Goal: Task Accomplishment & Management: Use online tool/utility

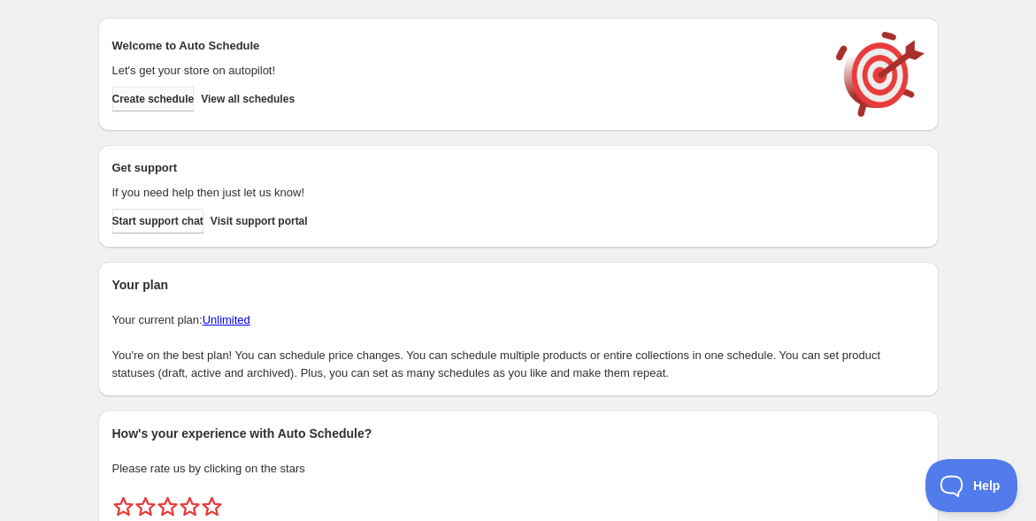
click at [131, 107] on button "Create schedule" at bounding box center [153, 99] width 82 height 25
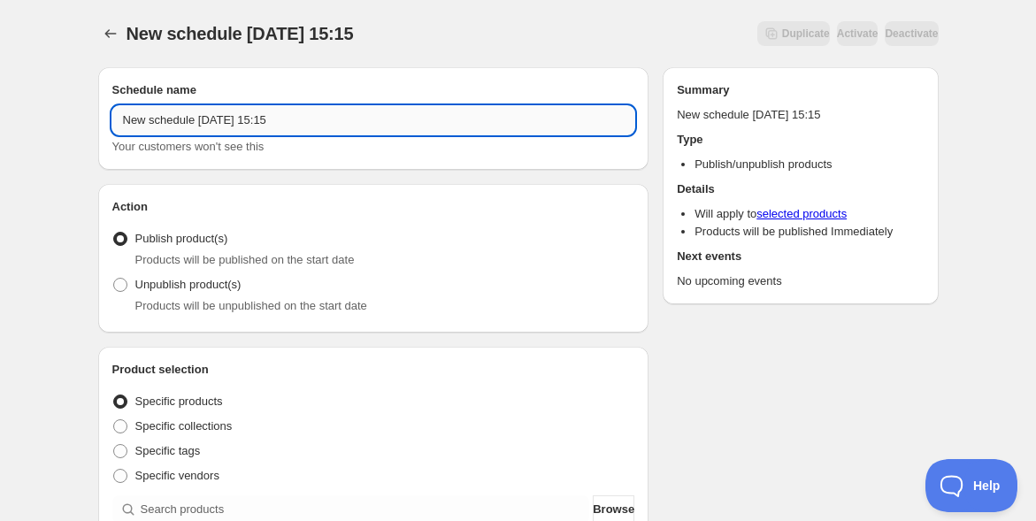
click at [232, 125] on input "New schedule Sep 29 2025 15:15" at bounding box center [373, 120] width 523 height 28
paste input "【新・圀手會】1期ご入会（神器・大型機所有の方専用）"
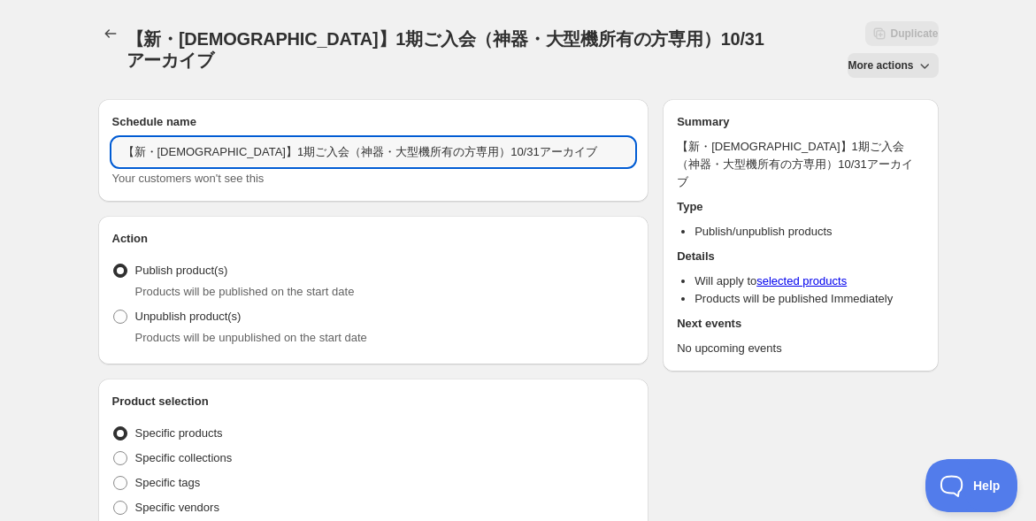
type input "【新・圀手會】1期ご入会（神器・大型機所有の方専用）10/31アーカイブ"
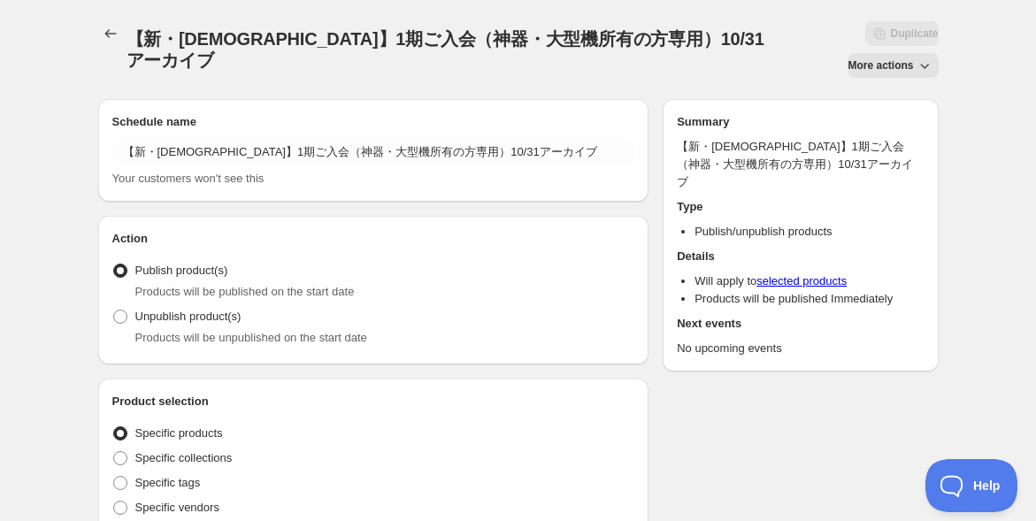
click at [125, 310] on span at bounding box center [120, 317] width 14 height 14
click at [114, 310] on input "Unpublish product(s)" at bounding box center [113, 310] width 1 height 1
radio input "true"
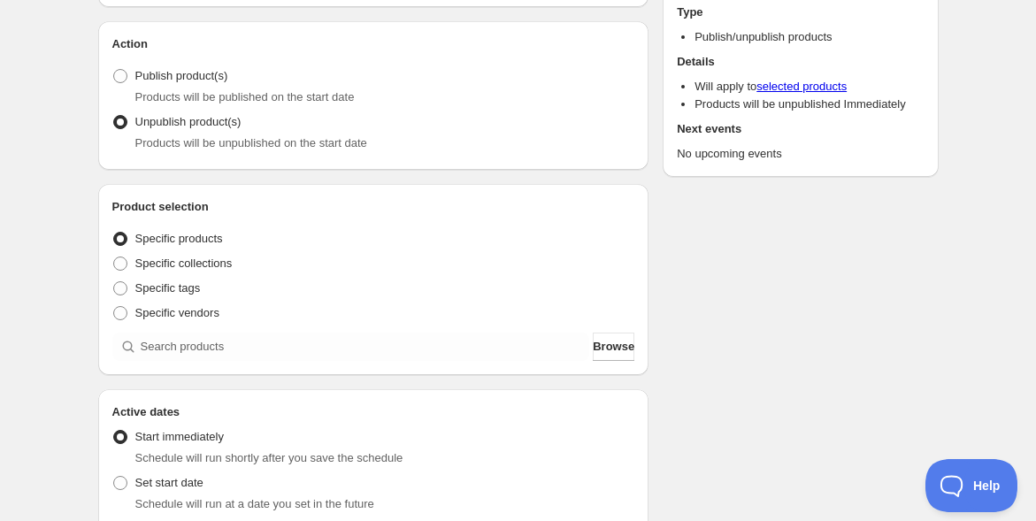
scroll to position [196, 0]
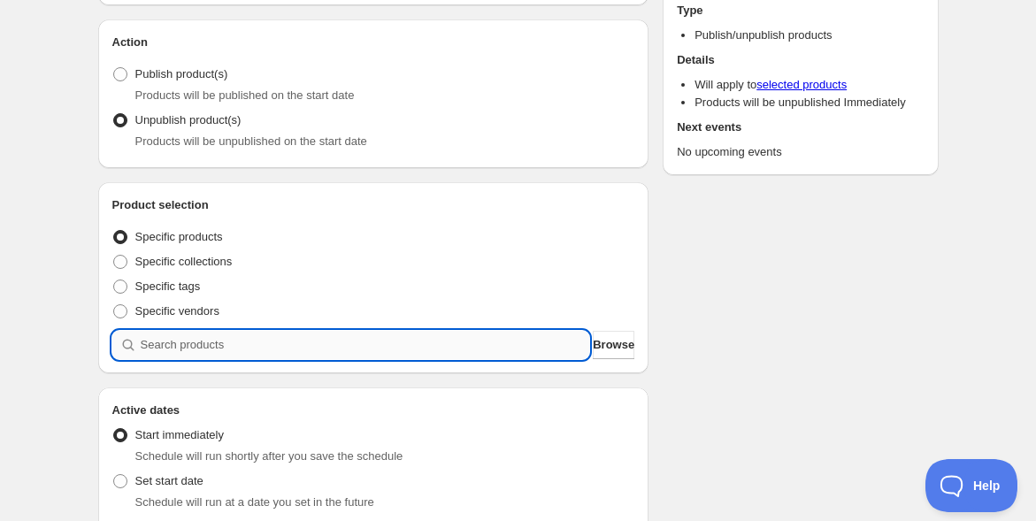
click at [161, 331] on input "search" at bounding box center [365, 345] width 449 height 28
paste input "【新・圀手會】1期ご入会（神器・大型機所有の方専用）"
type input "【新・圀手會】1期ご入会（神器・大型機所有の方専用）"
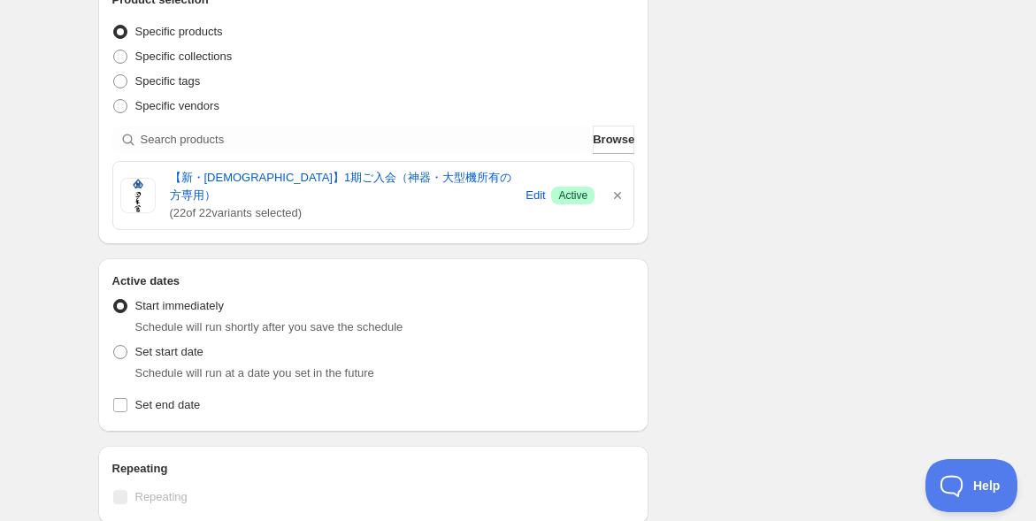
scroll to position [491, 0]
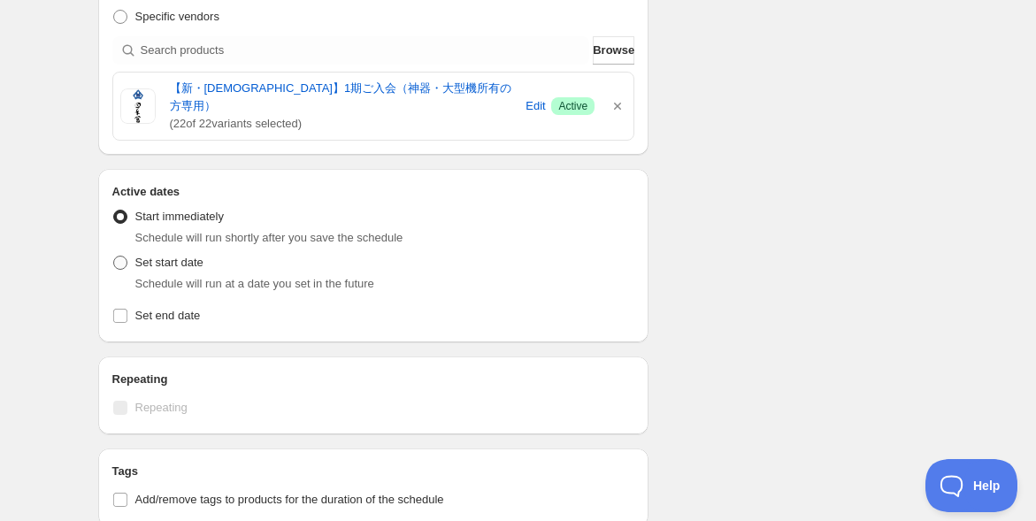
click at [118, 256] on span at bounding box center [120, 263] width 14 height 14
click at [114, 256] on input "Set start date" at bounding box center [113, 256] width 1 height 1
radio input "true"
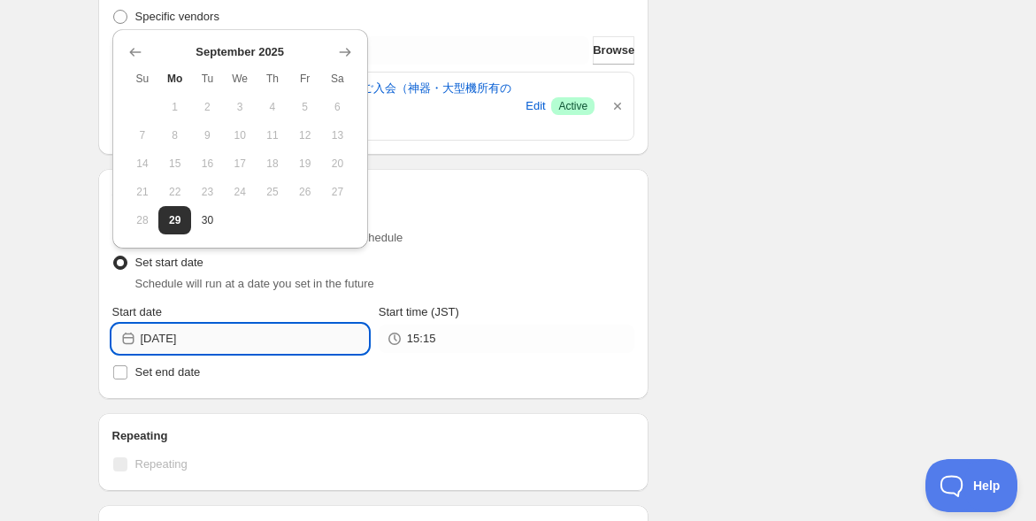
click at [206, 325] on input "2025-09-29" at bounding box center [254, 339] width 227 height 28
click at [342, 51] on icon "Show next month, October 2025" at bounding box center [344, 53] width 11 height 8
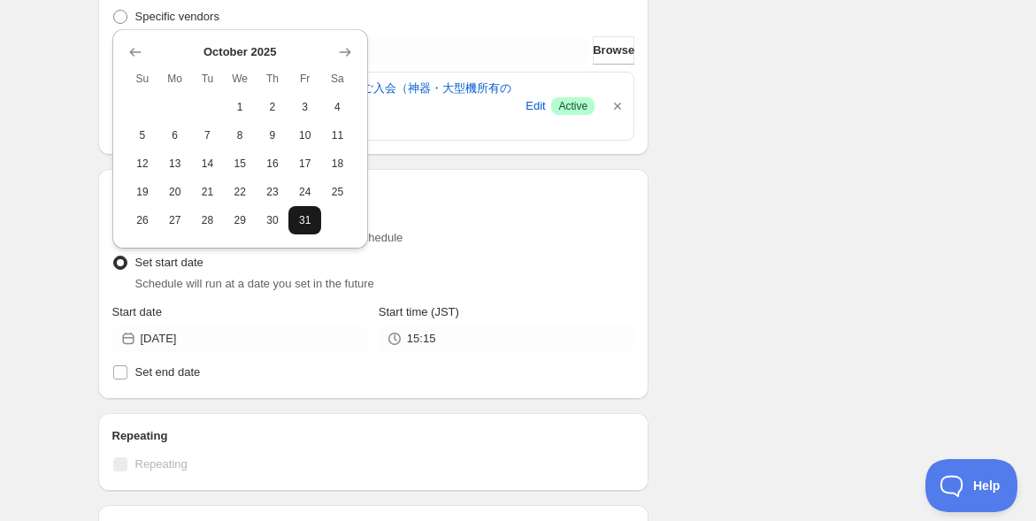
click at [308, 226] on span "31" at bounding box center [304, 220] width 19 height 14
type input "2025-10-31"
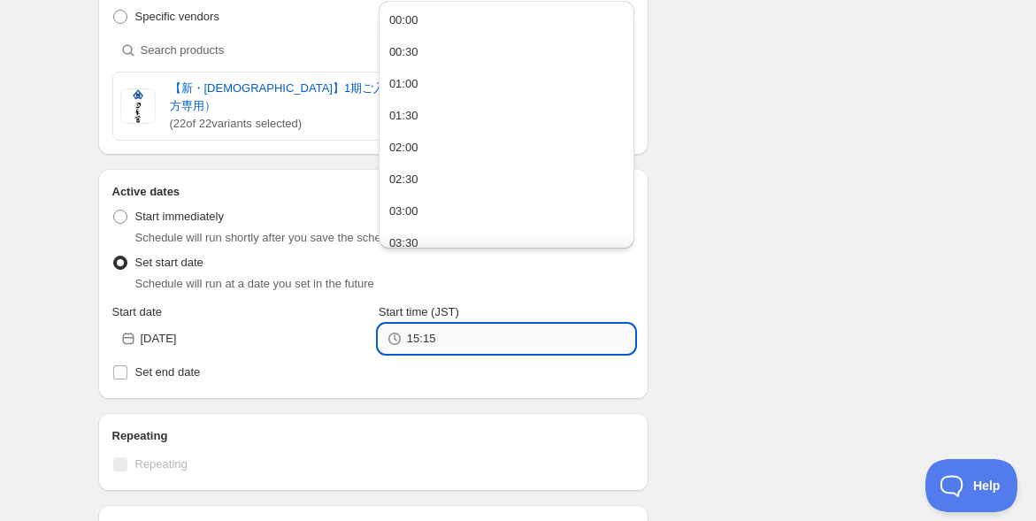
click at [482, 325] on input "15:15" at bounding box center [520, 339] width 227 height 28
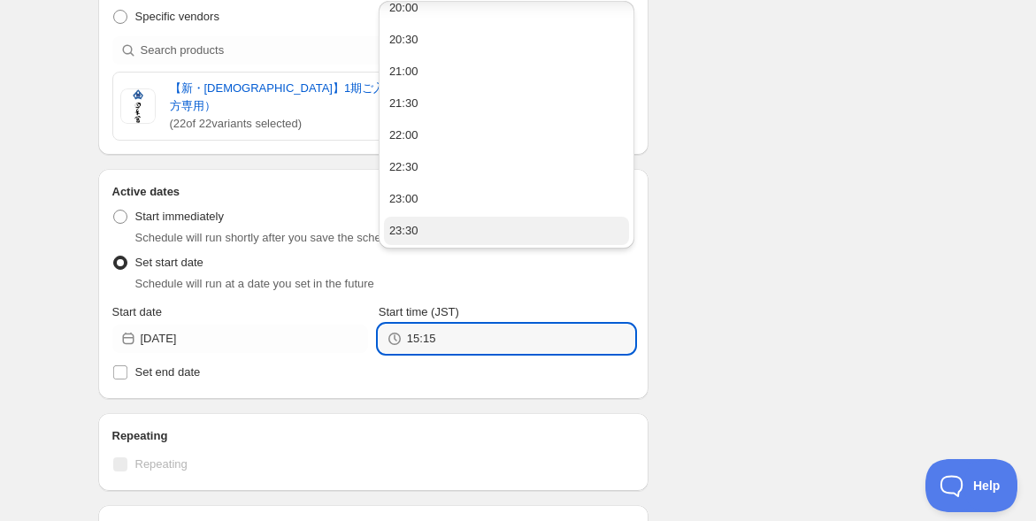
click at [454, 218] on button "23:30" at bounding box center [506, 231] width 245 height 28
type input "23:30"
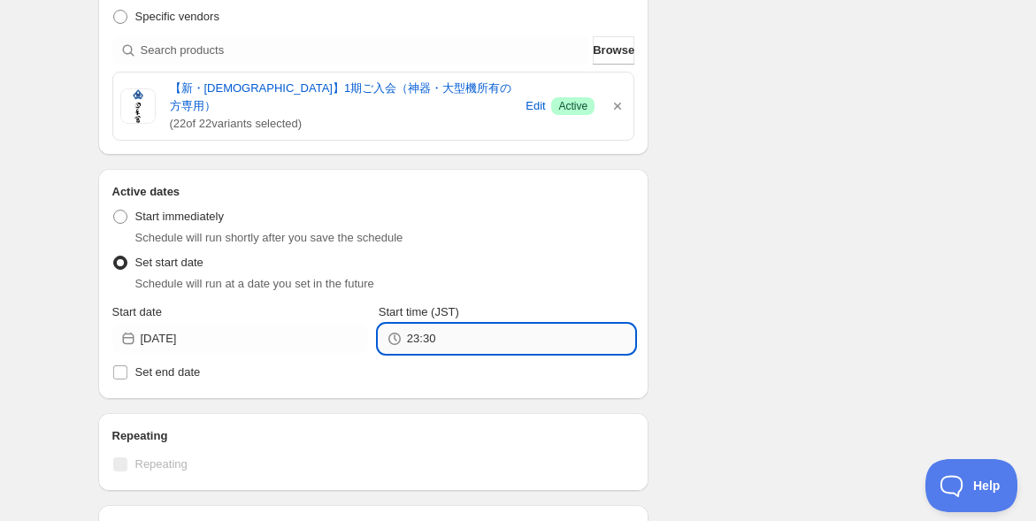
drag, startPoint x: 452, startPoint y: 288, endPoint x: 471, endPoint y: 288, distance: 18.6
click at [453, 325] on input "23:30" at bounding box center [520, 339] width 227 height 28
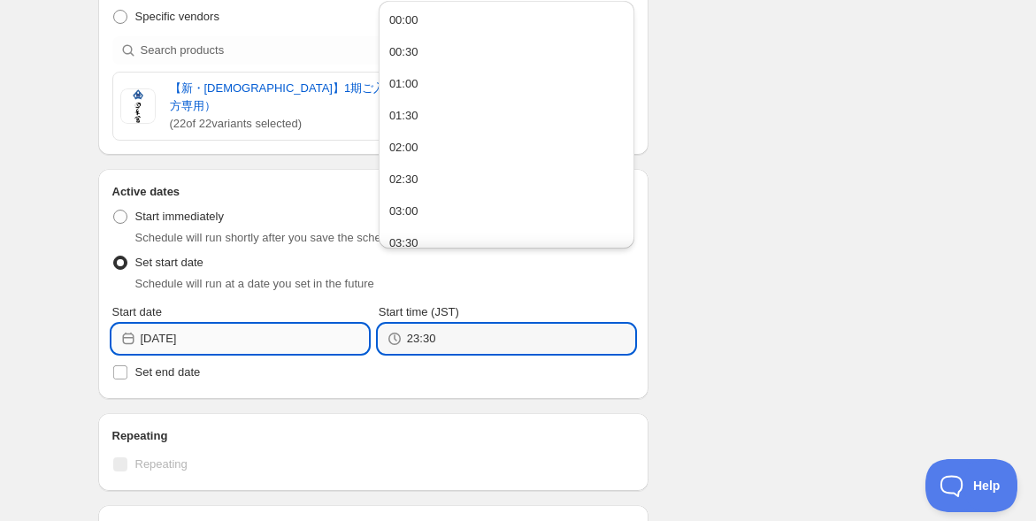
click at [279, 325] on input "2025-10-31" at bounding box center [254, 339] width 227 height 28
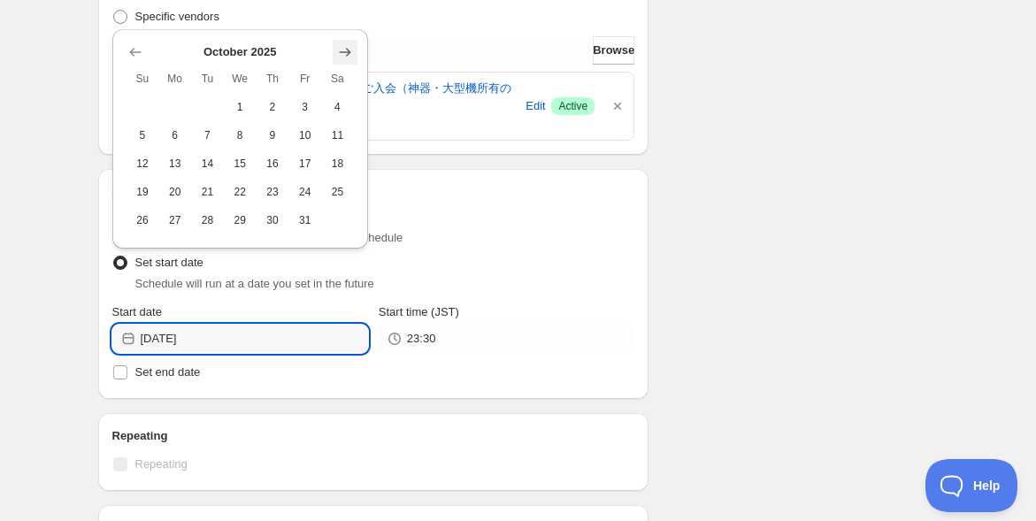
click at [351, 51] on icon "Show next month, November 2025" at bounding box center [345, 52] width 18 height 18
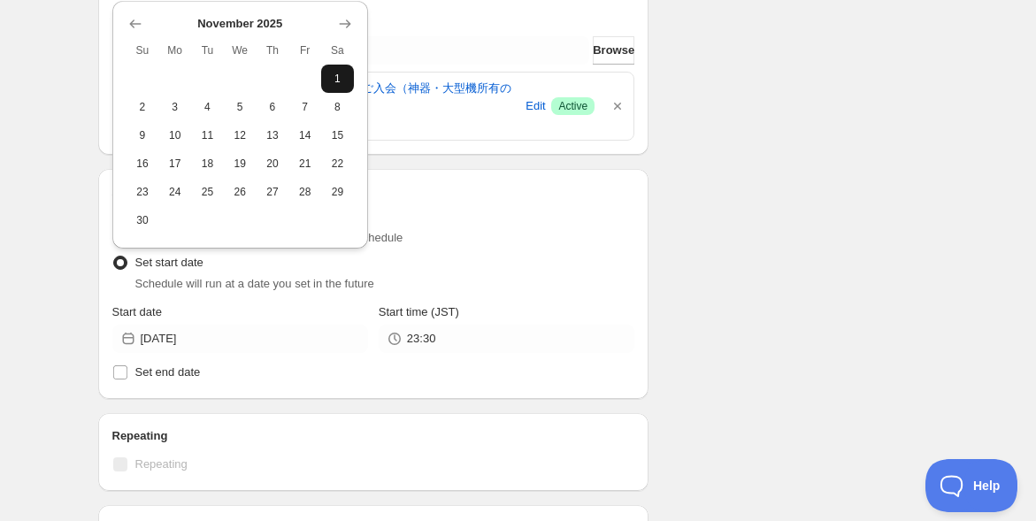
click at [338, 80] on span "1" at bounding box center [337, 79] width 19 height 14
type input "2025-11-01"
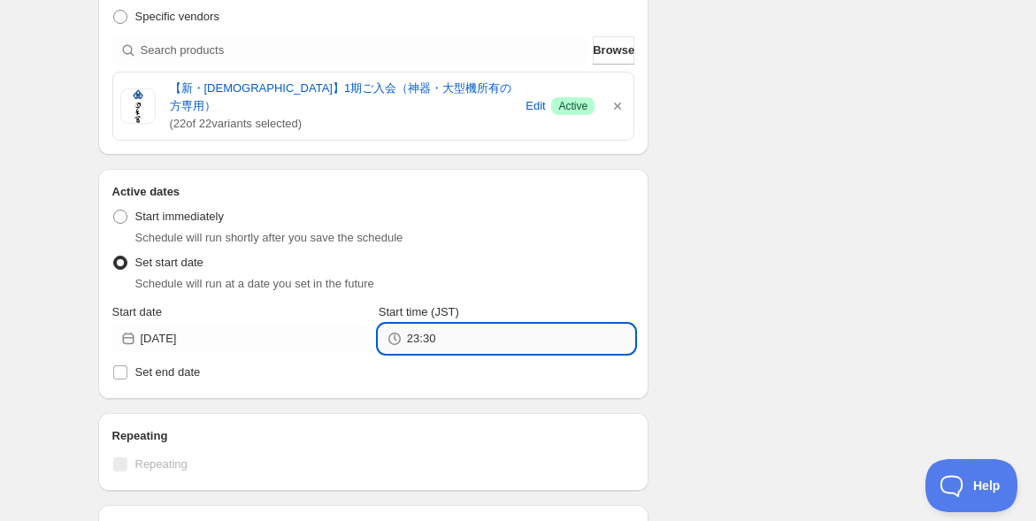
click at [478, 325] on input "23:30" at bounding box center [520, 339] width 227 height 28
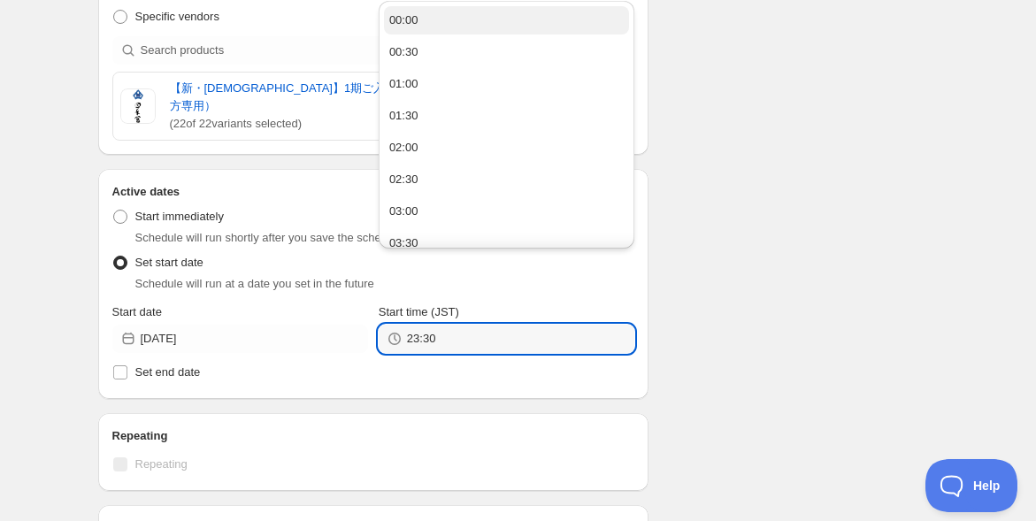
click at [451, 30] on button "00:00" at bounding box center [506, 20] width 245 height 28
type input "00:00"
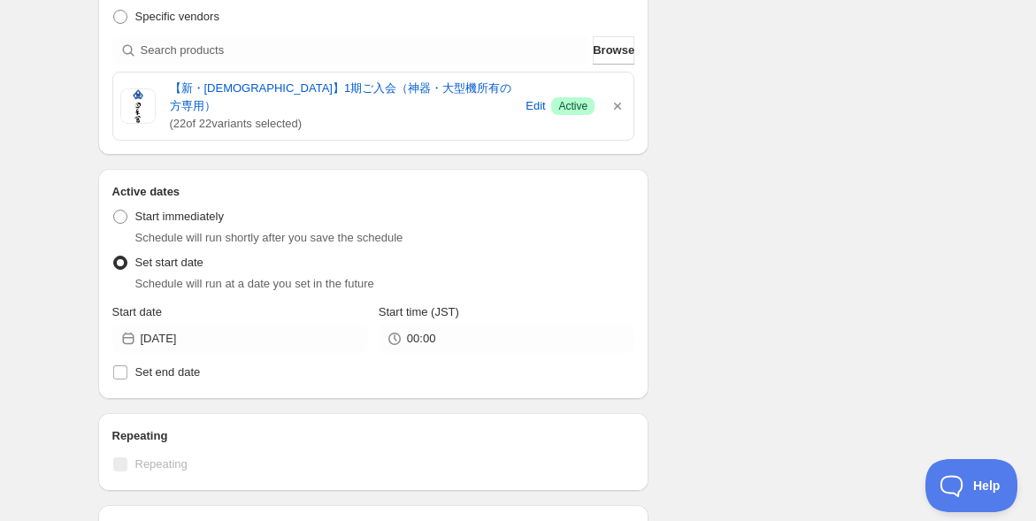
click at [778, 183] on div "Schedule name 【新・圀手會】1期ご入会（神器・大型機所有の方専用）10/31アーカイブ Your customers won't see thi…" at bounding box center [511, 288] width 854 height 1389
click at [785, 223] on div "Schedule name 【新・圀手會】1期ご入会（神器・大型機所有の方専用）10/31アーカイブ Your customers won't see thi…" at bounding box center [511, 288] width 854 height 1389
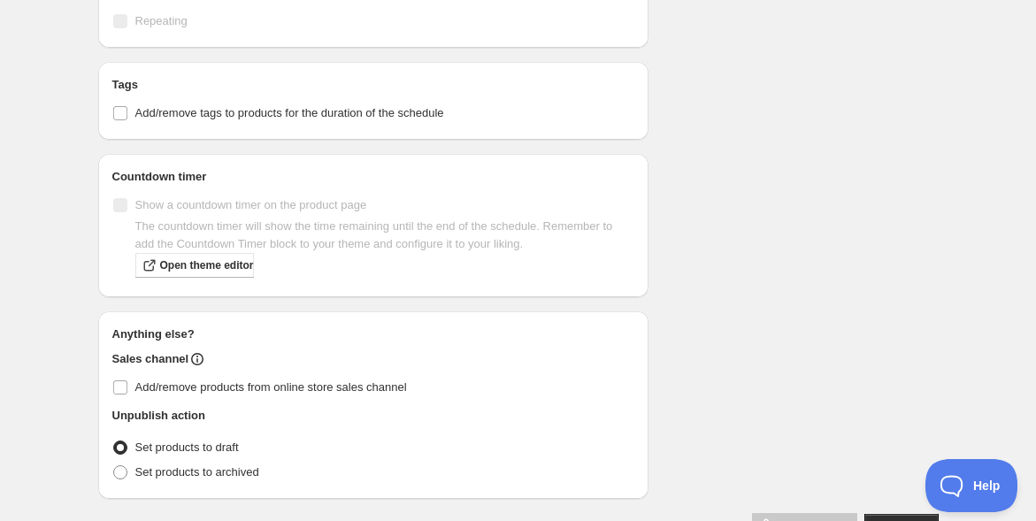
scroll to position [935, 0]
click at [213, 464] on span "Set products to archived" at bounding box center [197, 470] width 124 height 13
click at [114, 464] on input "Set products to archived" at bounding box center [113, 464] width 1 height 1
radio input "true"
click at [211, 440] on span "Set products to draft" at bounding box center [186, 446] width 103 height 13
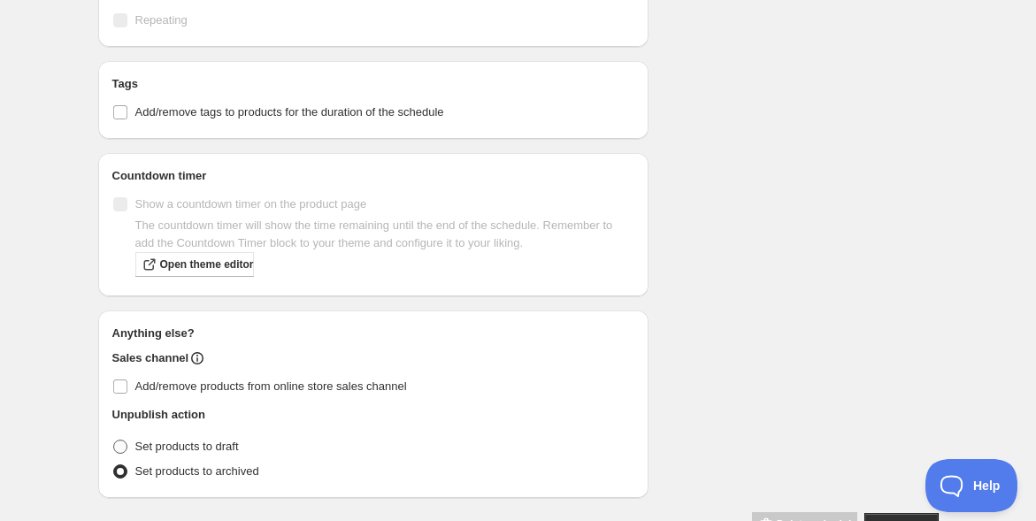
click at [114, 440] on input "Set products to draft" at bounding box center [113, 440] width 1 height 1
radio input "true"
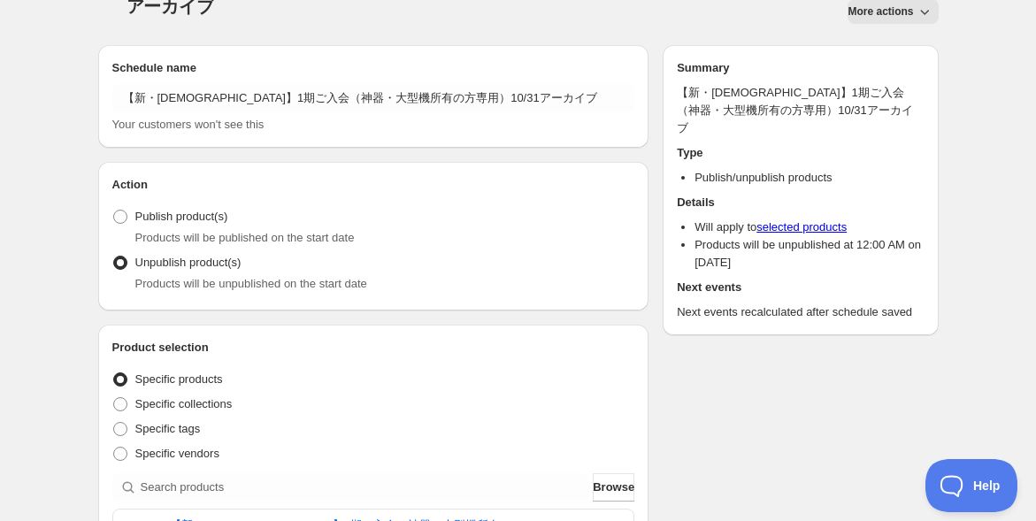
scroll to position [0, 0]
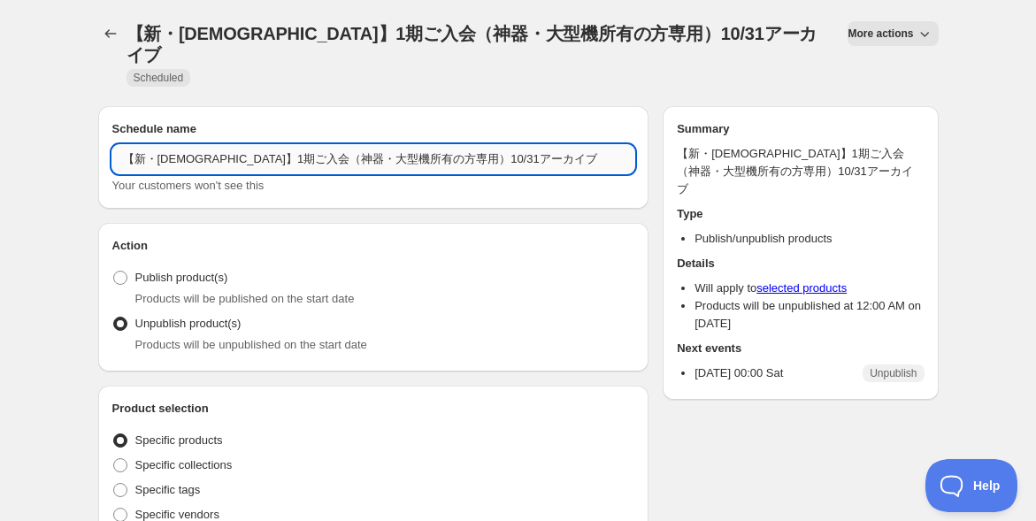
click at [532, 145] on input "【新・圀手會】1期ご入会（神器・大型機所有の方専用）10/31アーカイブ" at bounding box center [373, 159] width 523 height 28
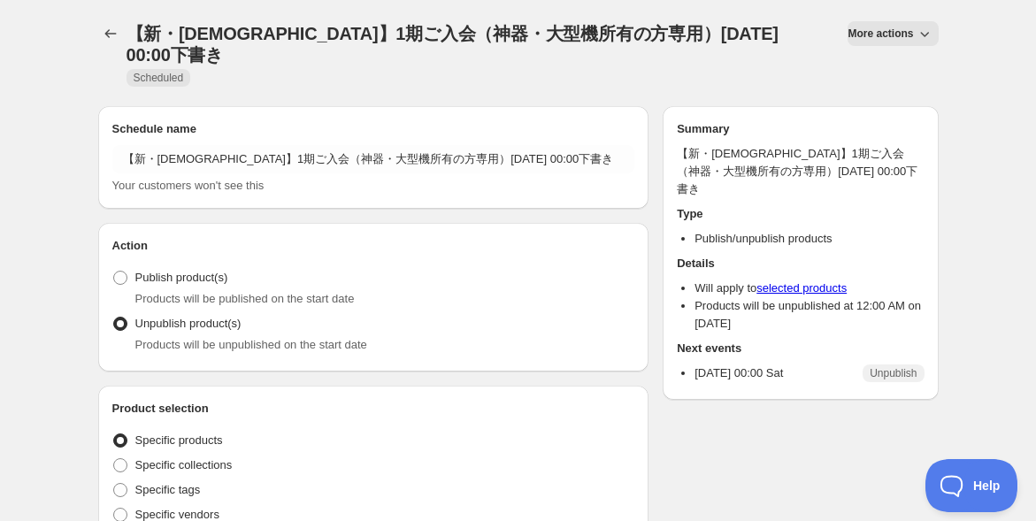
drag, startPoint x: 537, startPoint y: 126, endPoint x: 524, endPoint y: 144, distance: 21.6
click at [524, 177] on div "Your customers won't see this" at bounding box center [373, 186] width 523 height 18
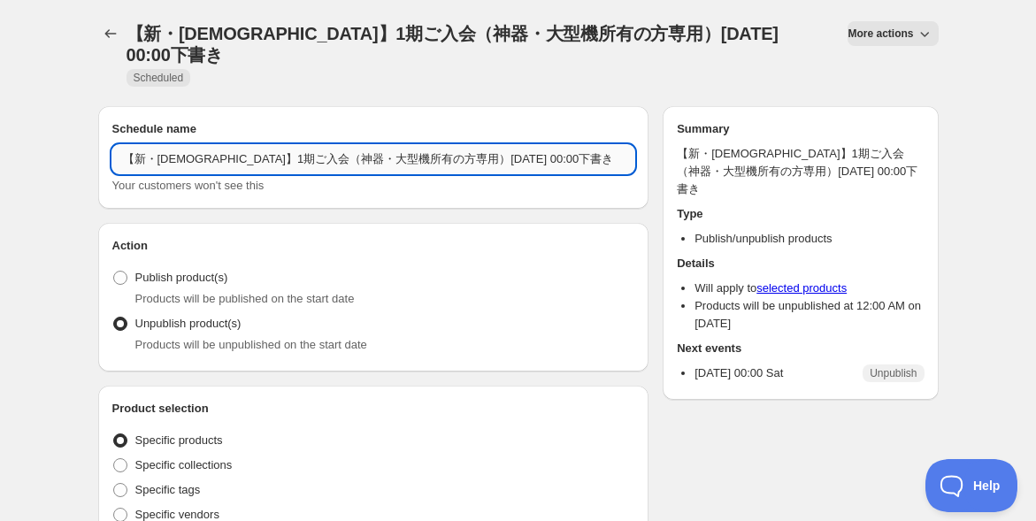
click at [516, 145] on input "【新・圀手會】1期ご入会（神器・大型機所有の方専用）11/1 00:00下書き" at bounding box center [373, 159] width 523 height 28
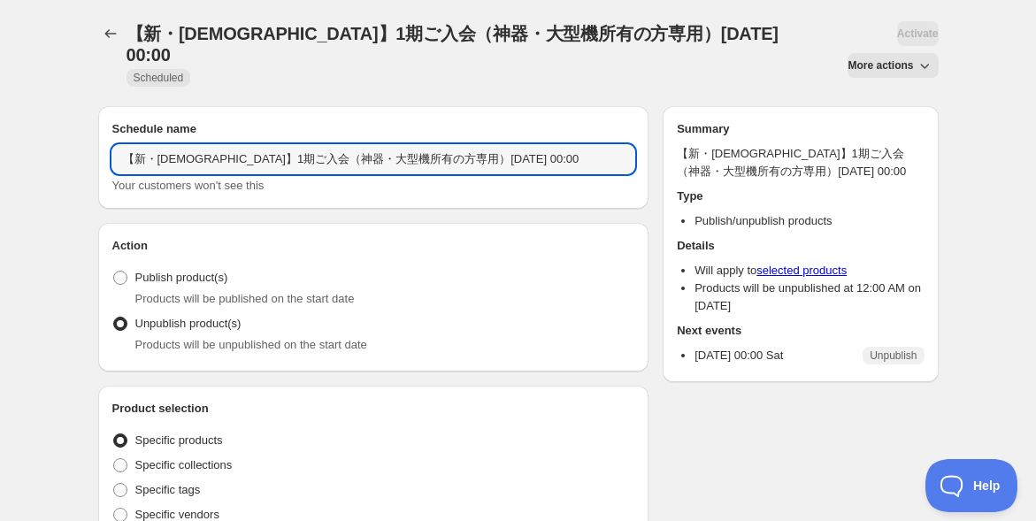
paste input "下書き"
type input "【新・圀手會】1期ご入会（神器・大型機所有の方専用）下書きに戻す"
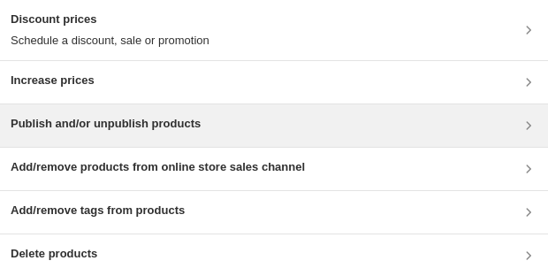
click at [274, 133] on div "Publish and/or unpublish products" at bounding box center [274, 125] width 527 height 21
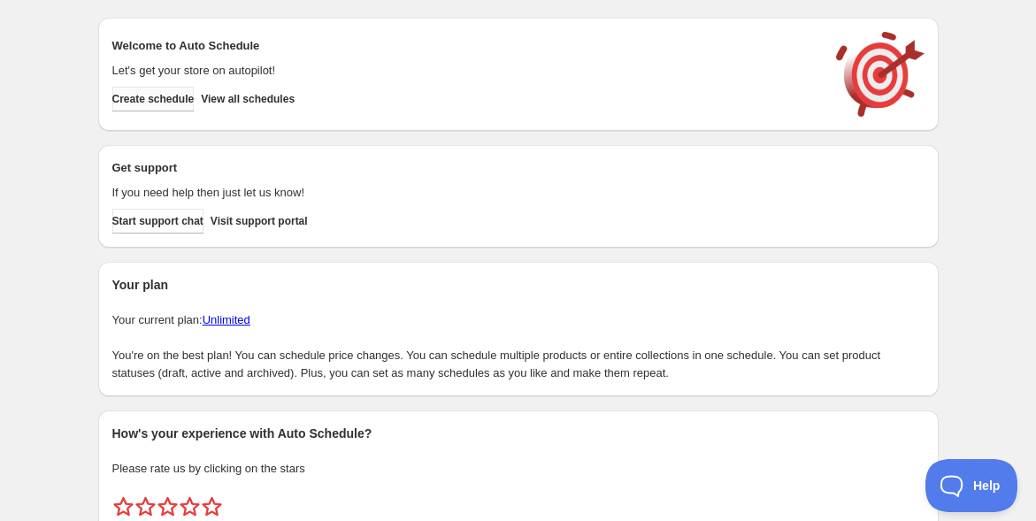
click at [151, 102] on span "Create schedule" at bounding box center [153, 99] width 82 height 14
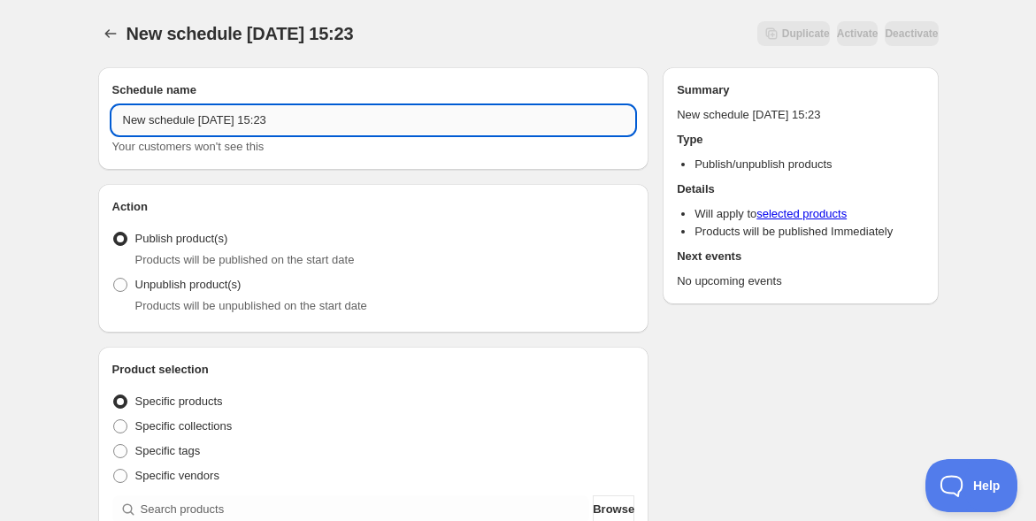
click at [175, 127] on input "New schedule Sep 29 2025 15:23" at bounding box center [373, 120] width 523 height 28
paste input "【新・圀手會】1期ご入会（圀魂Nigi）"
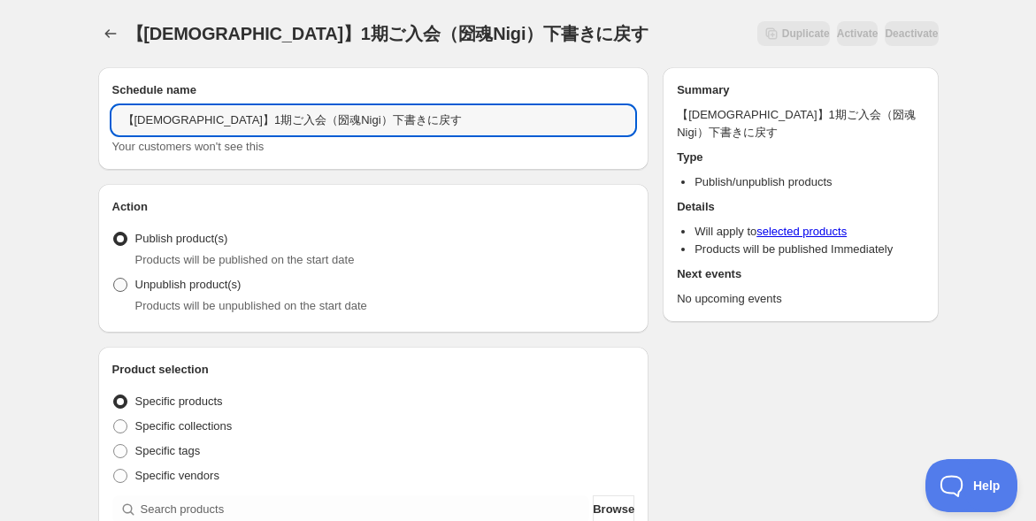
type input "【新・圀手會】1期ご入会（圀魂Nigi）下書きに戻す"
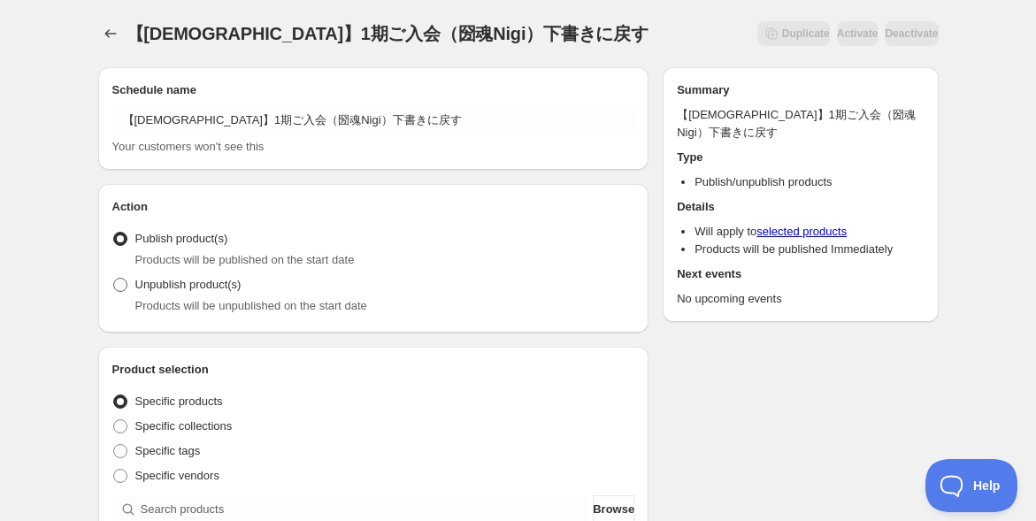
click at [117, 283] on span at bounding box center [120, 285] width 14 height 14
click at [114, 279] on input "Unpublish product(s)" at bounding box center [113, 278] width 1 height 1
radio input "true"
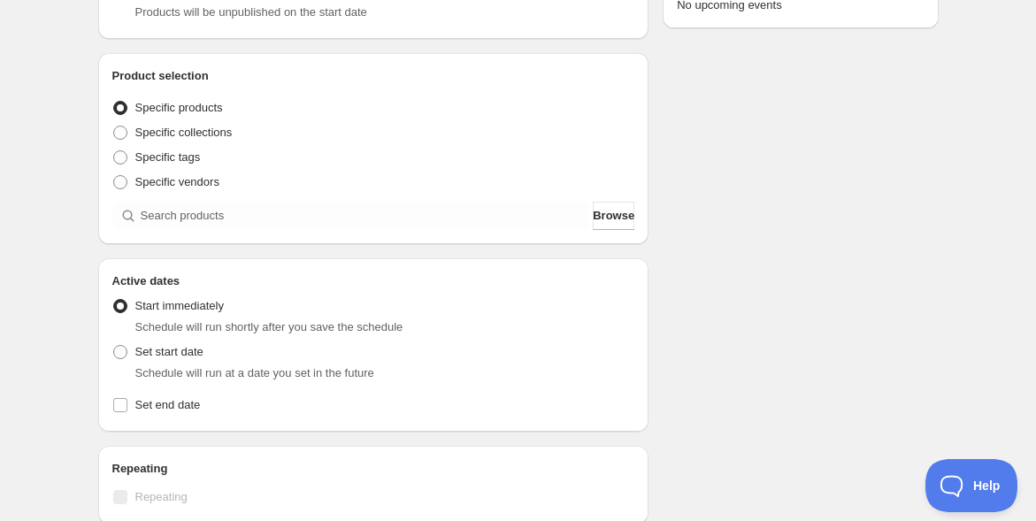
scroll to position [295, 0]
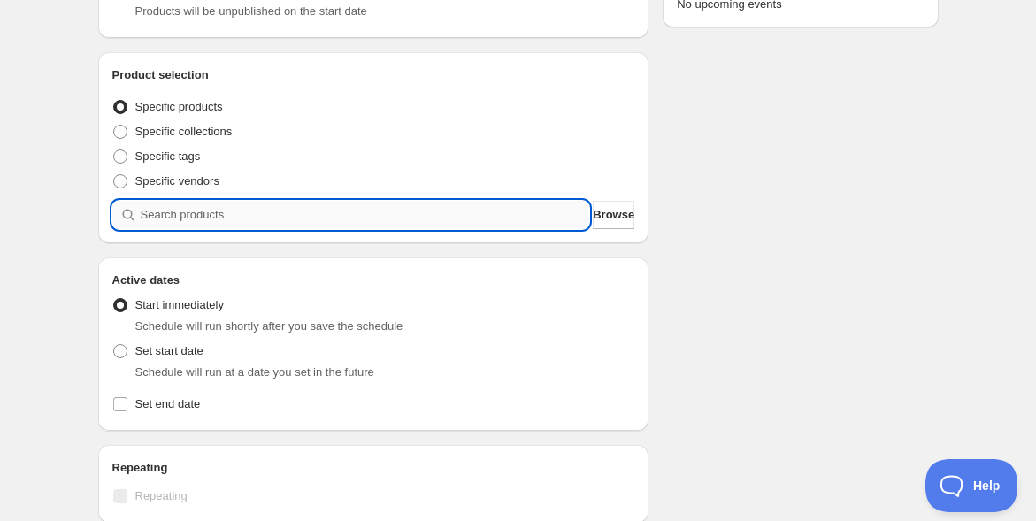
click at [170, 216] on input "search" at bounding box center [365, 215] width 449 height 28
paste input "【新・圀手會】1期ご入会（圀魂Nigi）"
type input "【新・圀手會】1期ご入会（圀魂Nigi）"
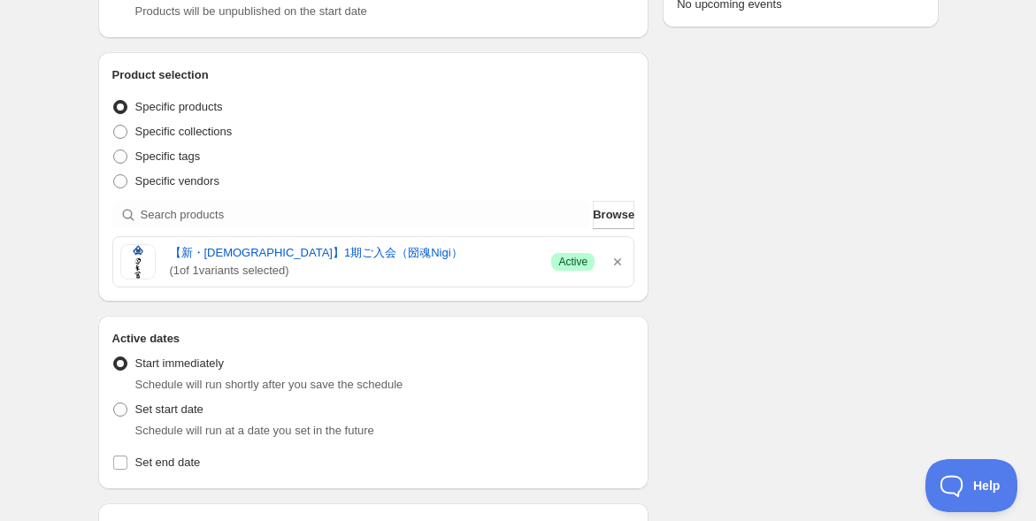
click at [59, 327] on div "【新・圀手會】1期ご入会（圀魂Nigi）下書きに戻す. This page is ready 【新・圀手會】1期ご入会（圀魂Nigi）下書きに戻す Dupli…" at bounding box center [518, 406] width 1036 height 1403
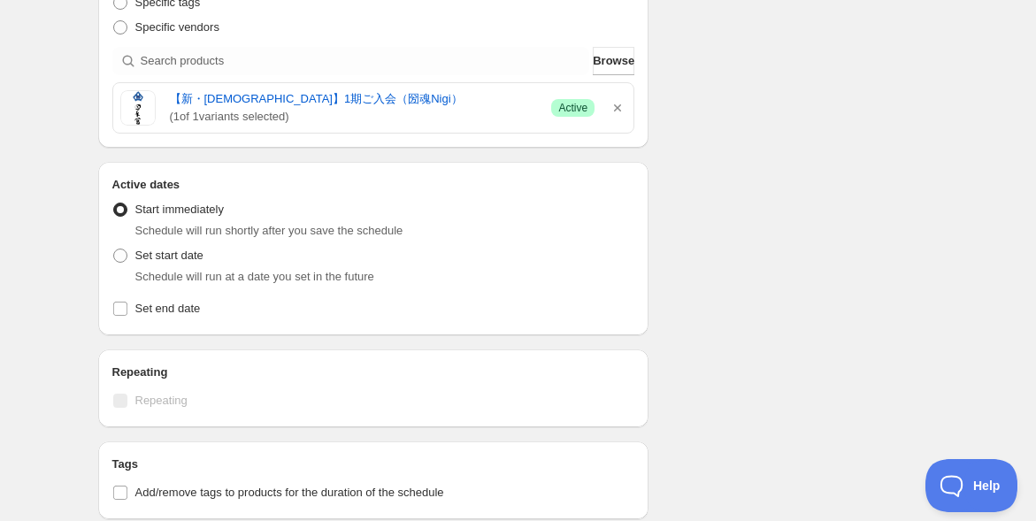
scroll to position [491, 0]
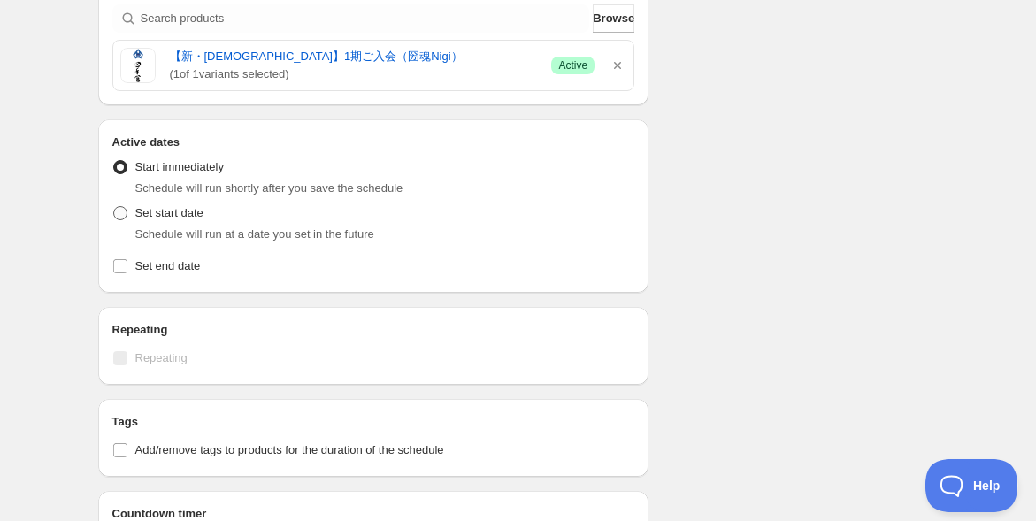
click at [118, 211] on span at bounding box center [120, 213] width 14 height 14
click at [114, 207] on input "Set start date" at bounding box center [113, 206] width 1 height 1
radio input "true"
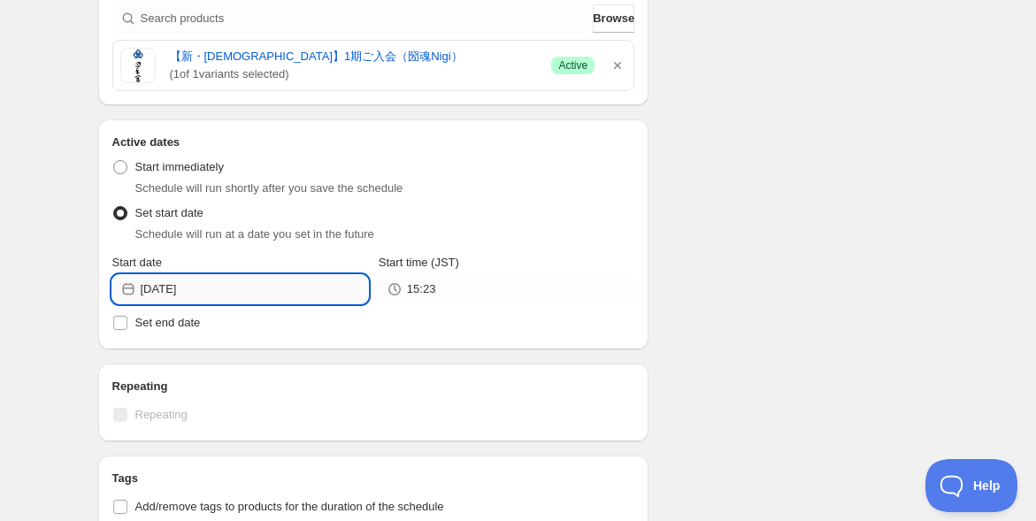
click at [253, 281] on input "2025-09-29" at bounding box center [254, 289] width 227 height 28
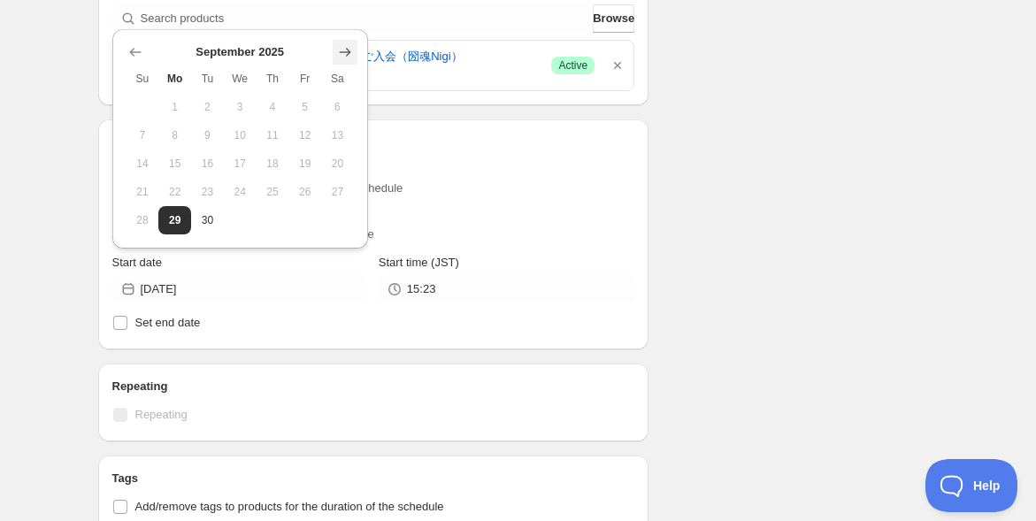
click at [343, 51] on icon "Show next month, October 2025" at bounding box center [344, 53] width 11 height 8
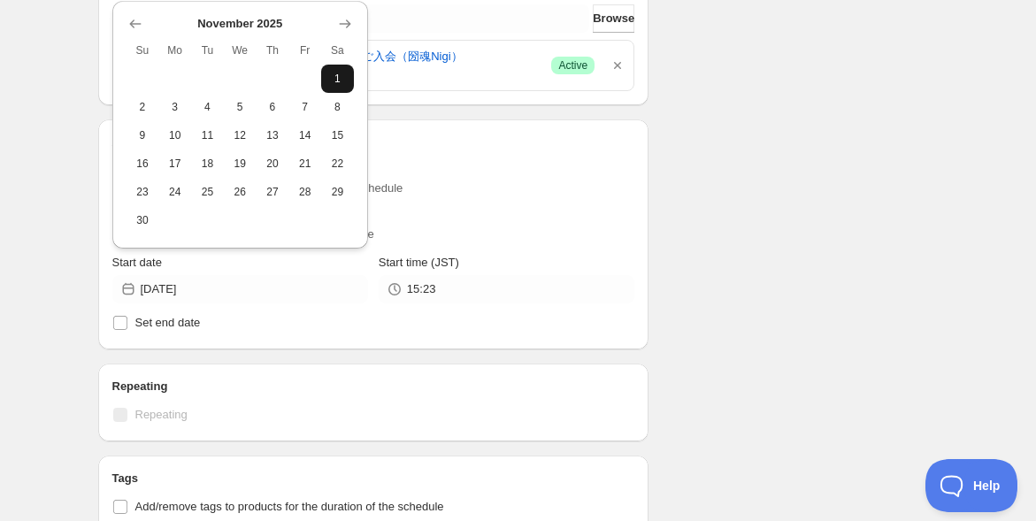
click at [331, 76] on span "1" at bounding box center [337, 79] width 19 height 14
type input "2025-11-01"
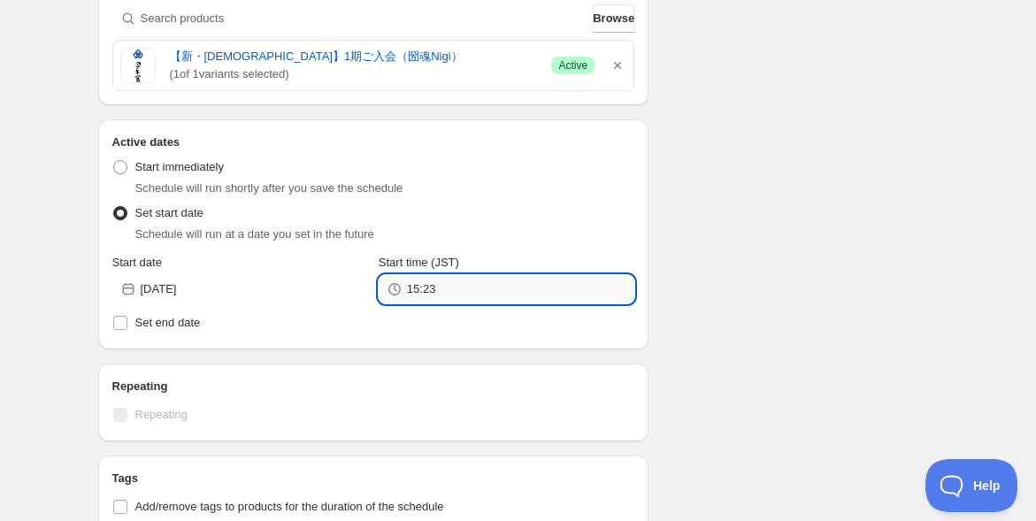
click at [448, 286] on input "15:23" at bounding box center [520, 289] width 227 height 28
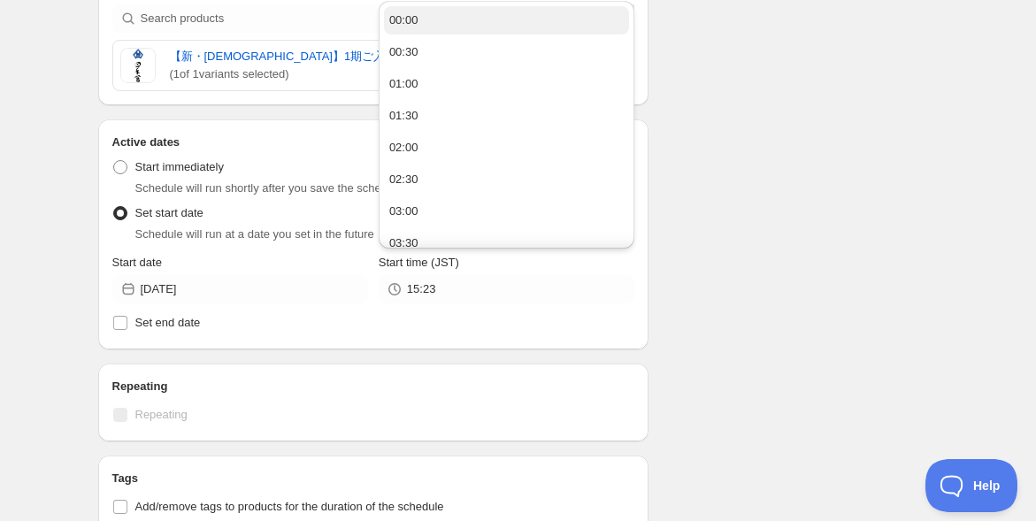
click at [456, 21] on button "00:00" at bounding box center [506, 20] width 245 height 28
type input "00:00"
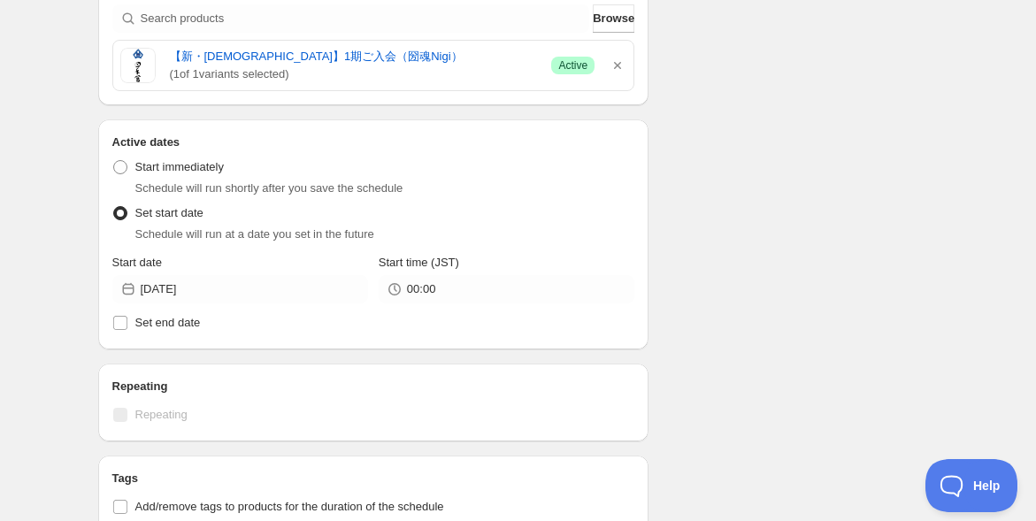
click at [77, 222] on div "【新・圀手會】1期ご入会（圀魂Nigi）下書きに戻す. This page is ready 【新・圀手會】1期ご入会（圀魂Nigi）下書きに戻す Dupli…" at bounding box center [518, 221] width 883 height 1424
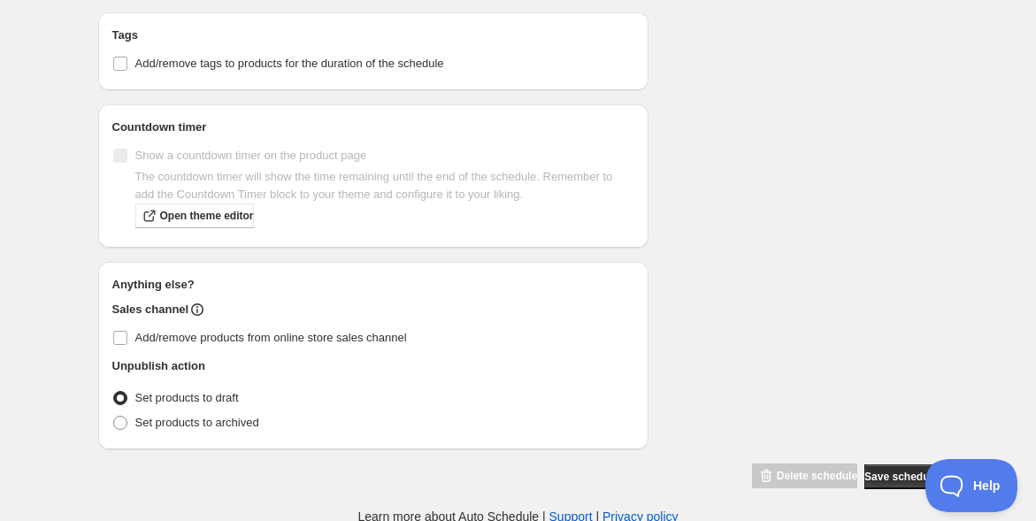
scroll to position [935, 0]
click at [127, 397] on span at bounding box center [120, 397] width 16 height 16
click at [114, 391] on input "Set products to draft" at bounding box center [113, 390] width 1 height 1
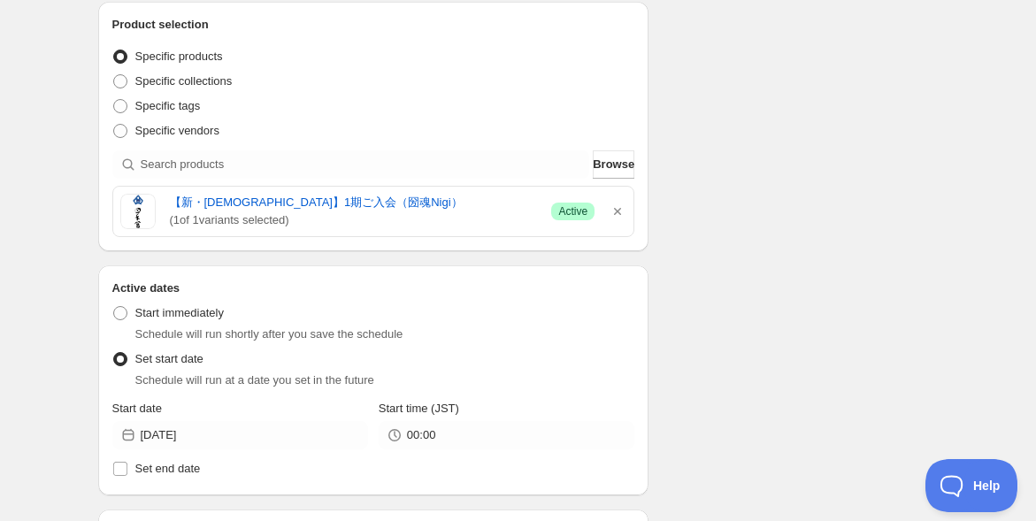
scroll to position [0, 0]
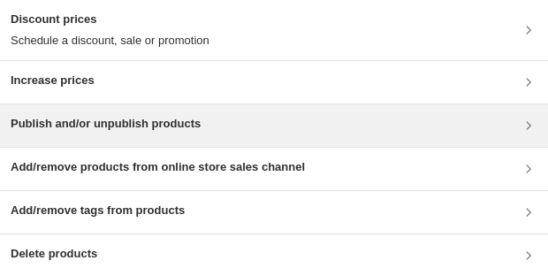
click at [279, 109] on div "Publish and/or unpublish products" at bounding box center [274, 125] width 548 height 42
